Goal: Find specific page/section: Find specific page/section

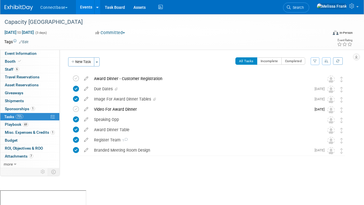
click at [88, 6] on link "Events" at bounding box center [86, 7] width 21 height 14
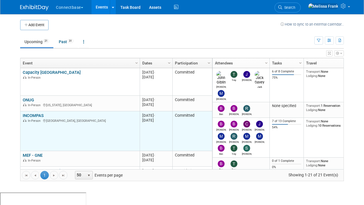
click at [35, 114] on link "INCOMPAS" at bounding box center [33, 115] width 21 height 5
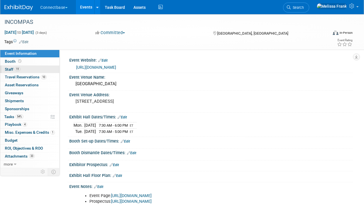
click at [21, 69] on link "11 Staff 11" at bounding box center [29, 70] width 59 height 8
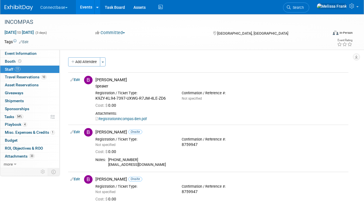
click at [83, 8] on link "Events" at bounding box center [86, 7] width 21 height 14
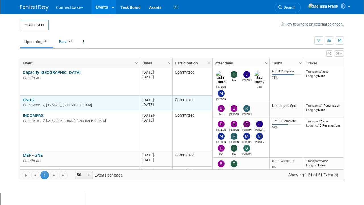
click at [27, 98] on link "ONUG" at bounding box center [28, 99] width 11 height 5
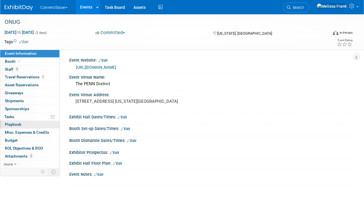
click at [27, 125] on link "0 Playbook 0" at bounding box center [29, 125] width 59 height 8
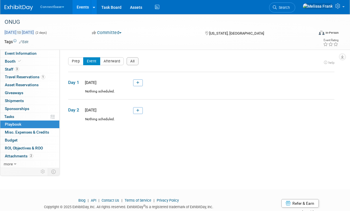
click at [34, 33] on span "[DATE] to [DATE]" at bounding box center [19, 32] width 30 height 5
select select "9"
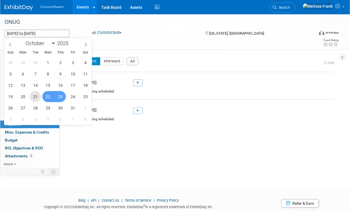
click at [37, 97] on span "21" at bounding box center [35, 96] width 11 height 11
type input "[DATE]"
click at [62, 93] on span "23" at bounding box center [60, 96] width 11 height 11
